Goal: Task Accomplishment & Management: Manage account settings

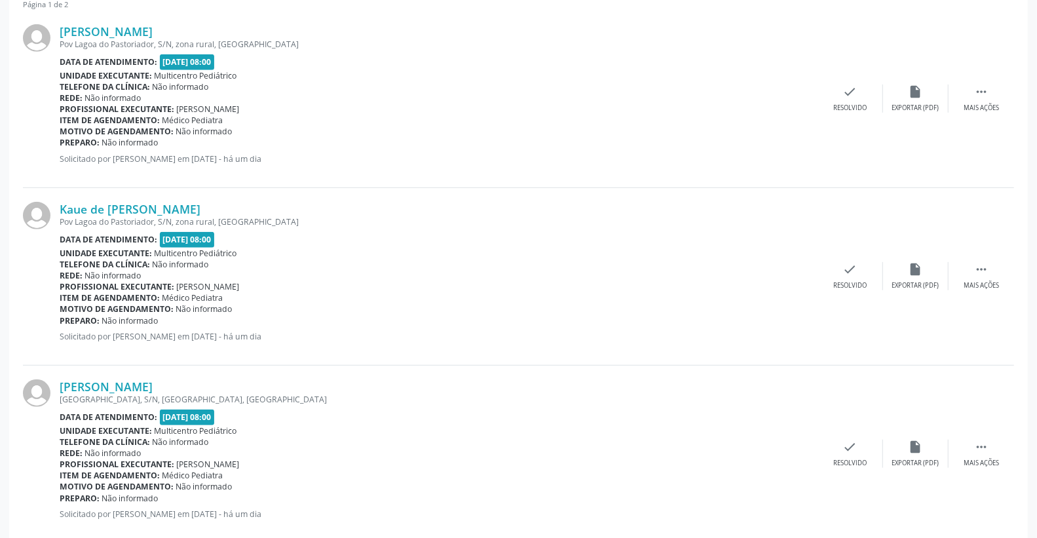
scroll to position [97, 0]
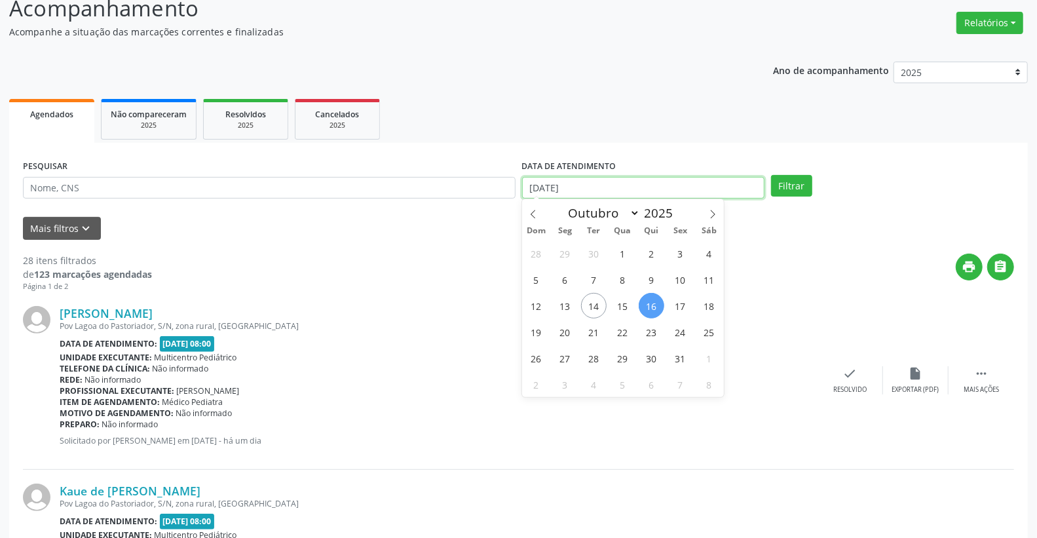
click at [624, 197] on body "Central de Marcação notifications [PERSON_NAME] Recepcionista da clínica  Conf…" at bounding box center [518, 172] width 1037 height 538
click at [598, 308] on span "14" at bounding box center [594, 306] width 26 height 26
type input "[DATE]"
click at [598, 308] on span "14" at bounding box center [594, 306] width 26 height 26
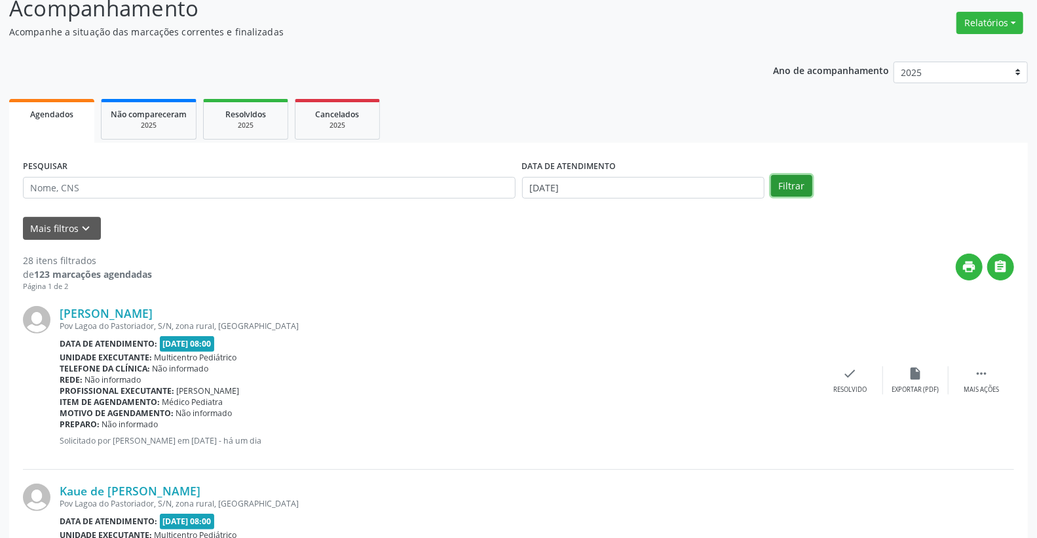
click at [804, 186] on button "Filtrar" at bounding box center [791, 186] width 41 height 22
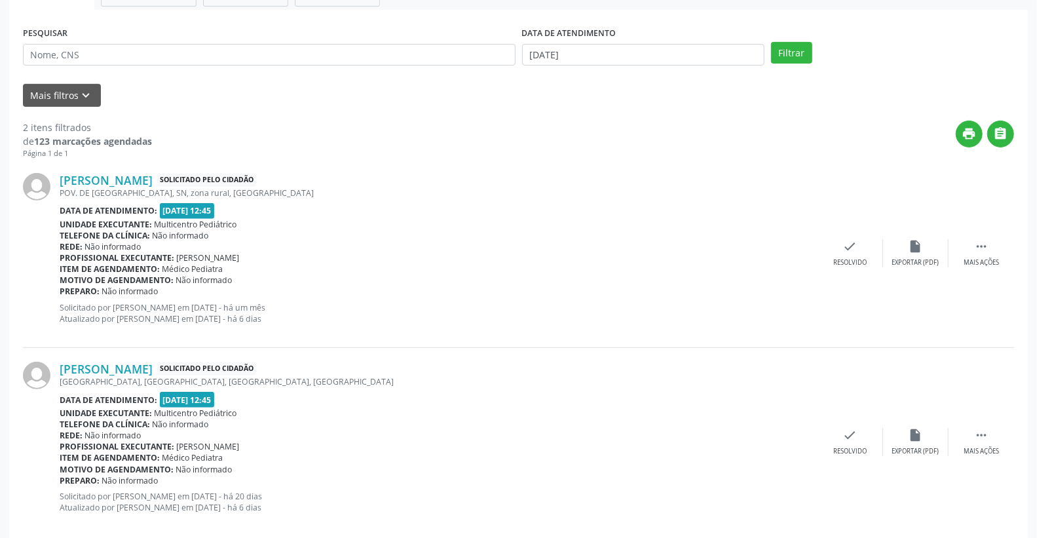
scroll to position [250, 0]
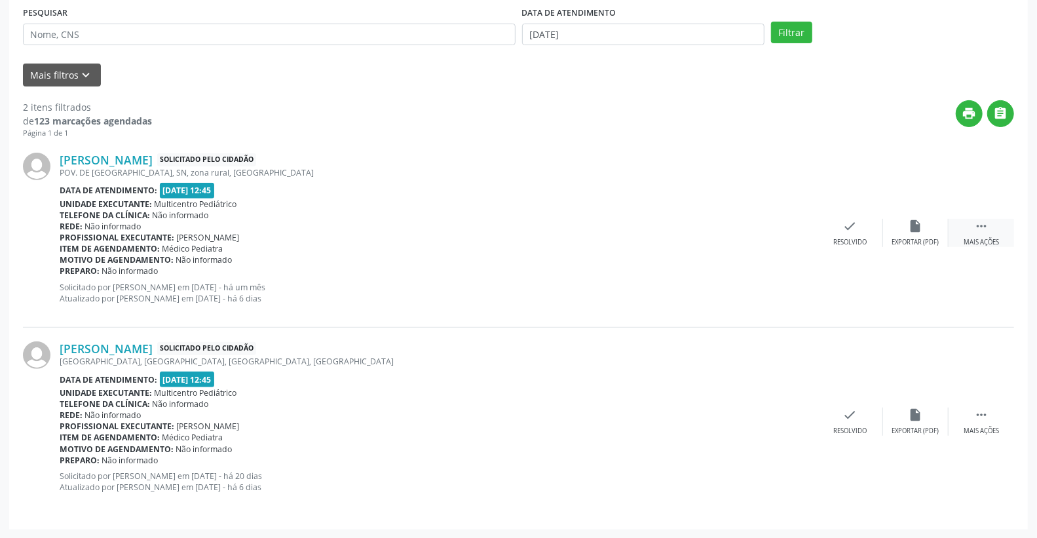
click at [986, 233] on div " Mais ações" at bounding box center [982, 233] width 66 height 28
click at [913, 223] on icon "alarm_off" at bounding box center [916, 226] width 14 height 14
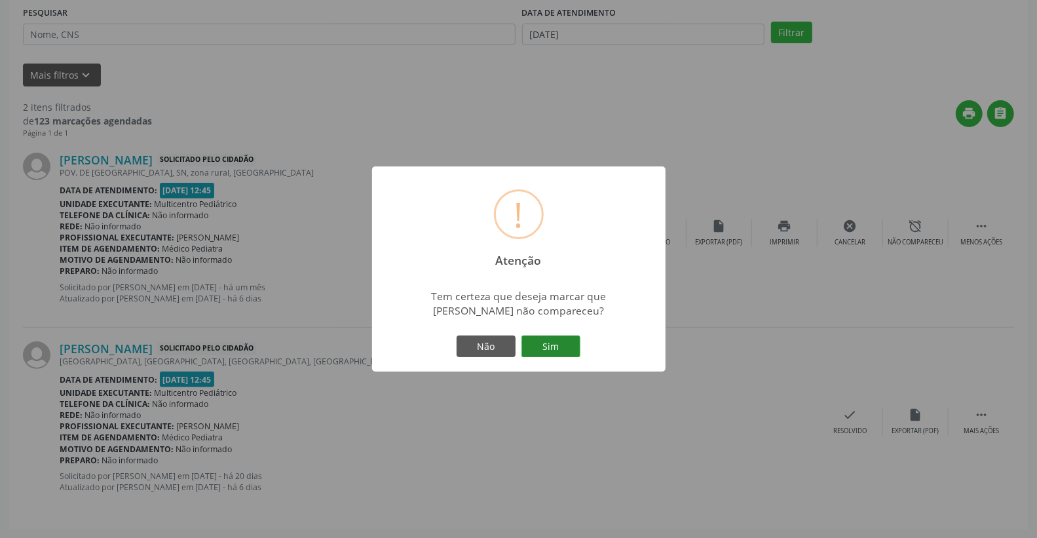
click at [561, 339] on button "Sim" at bounding box center [551, 346] width 59 height 22
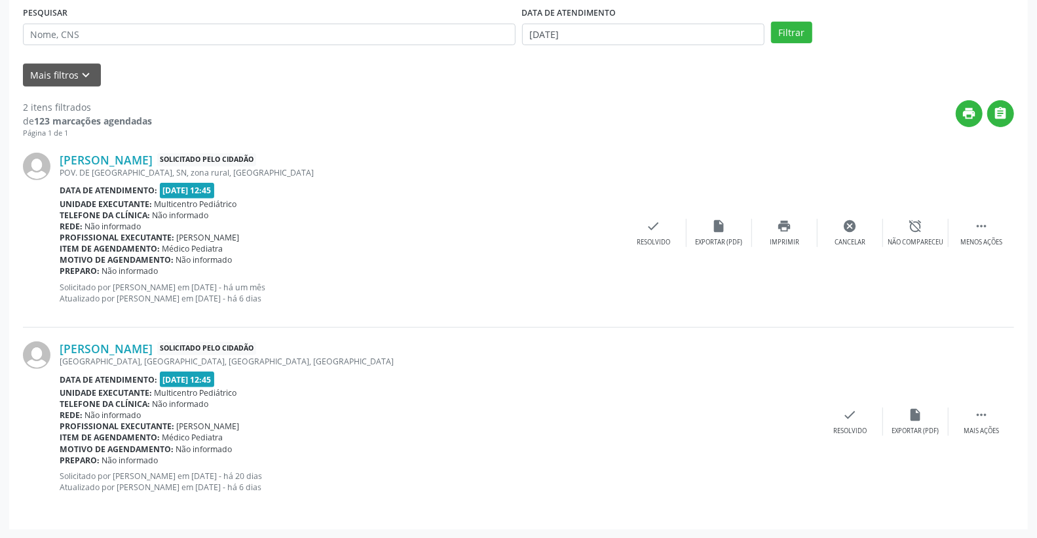
scroll to position [0, 0]
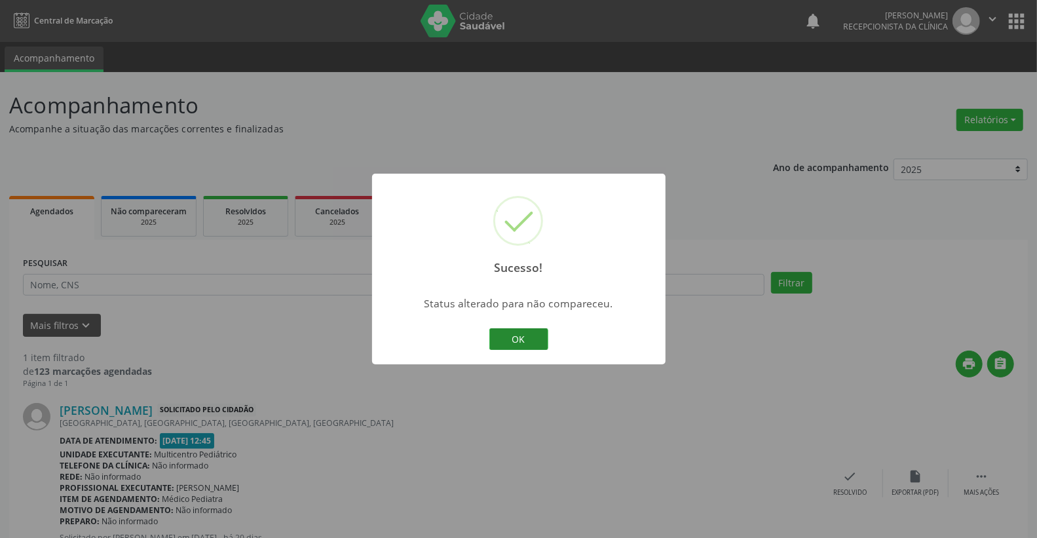
click at [531, 337] on button "OK" at bounding box center [518, 339] width 59 height 22
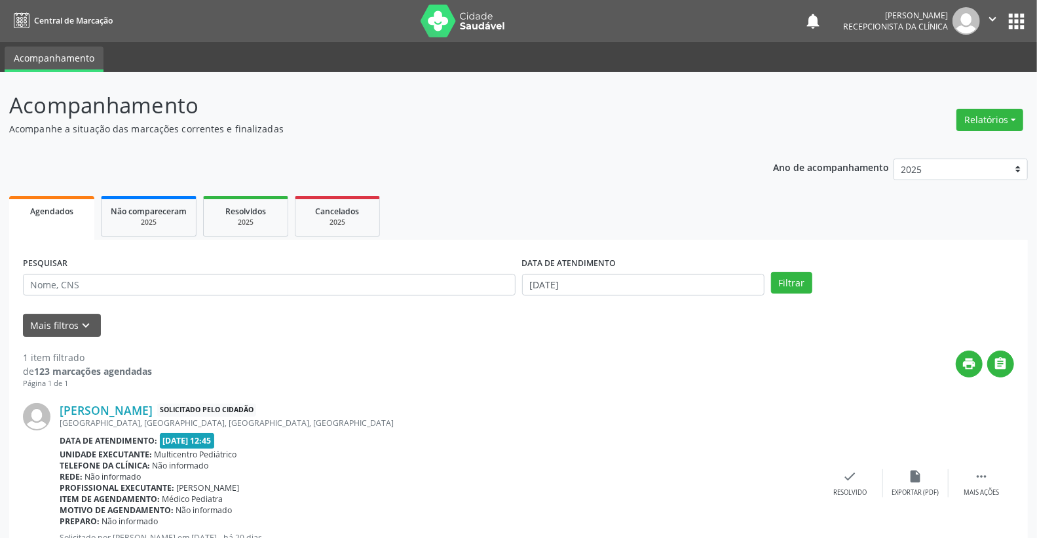
scroll to position [62, 0]
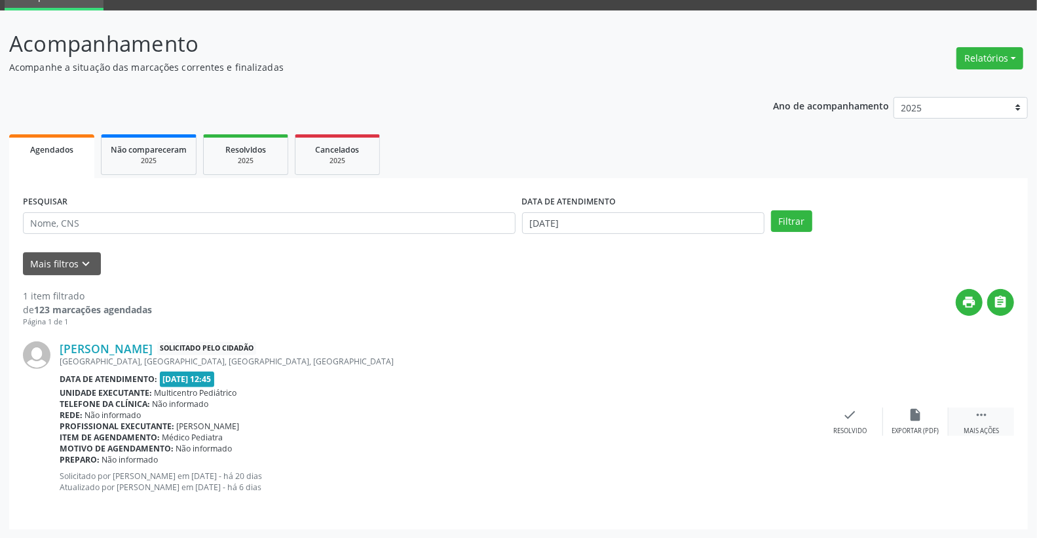
click at [988, 416] on icon "" at bounding box center [981, 415] width 14 height 14
click at [913, 415] on icon "alarm_off" at bounding box center [916, 415] width 14 height 14
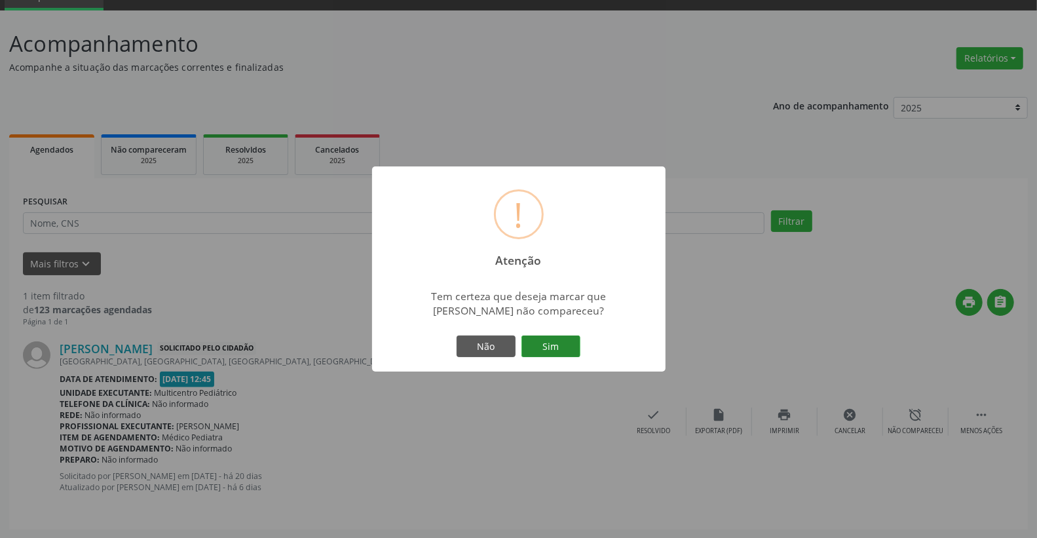
click at [560, 350] on button "Sim" at bounding box center [551, 346] width 59 height 22
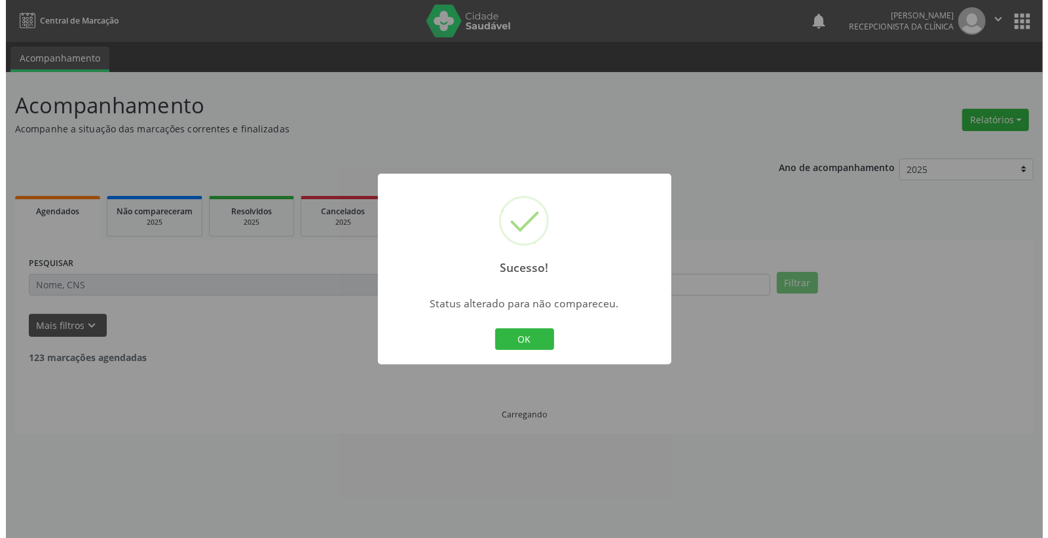
scroll to position [0, 0]
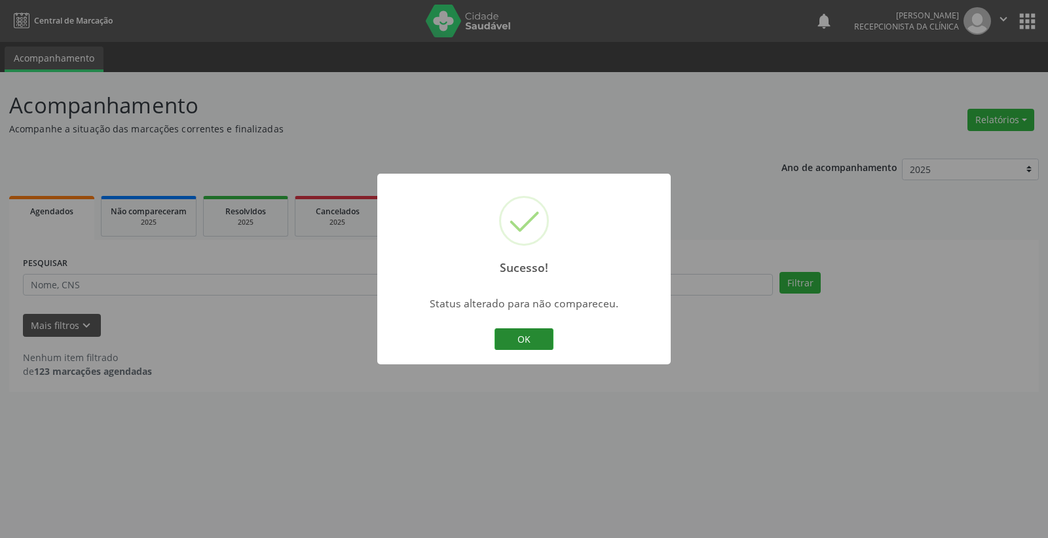
click at [519, 335] on button "OK" at bounding box center [524, 339] width 59 height 22
